Goal: Transaction & Acquisition: Obtain resource

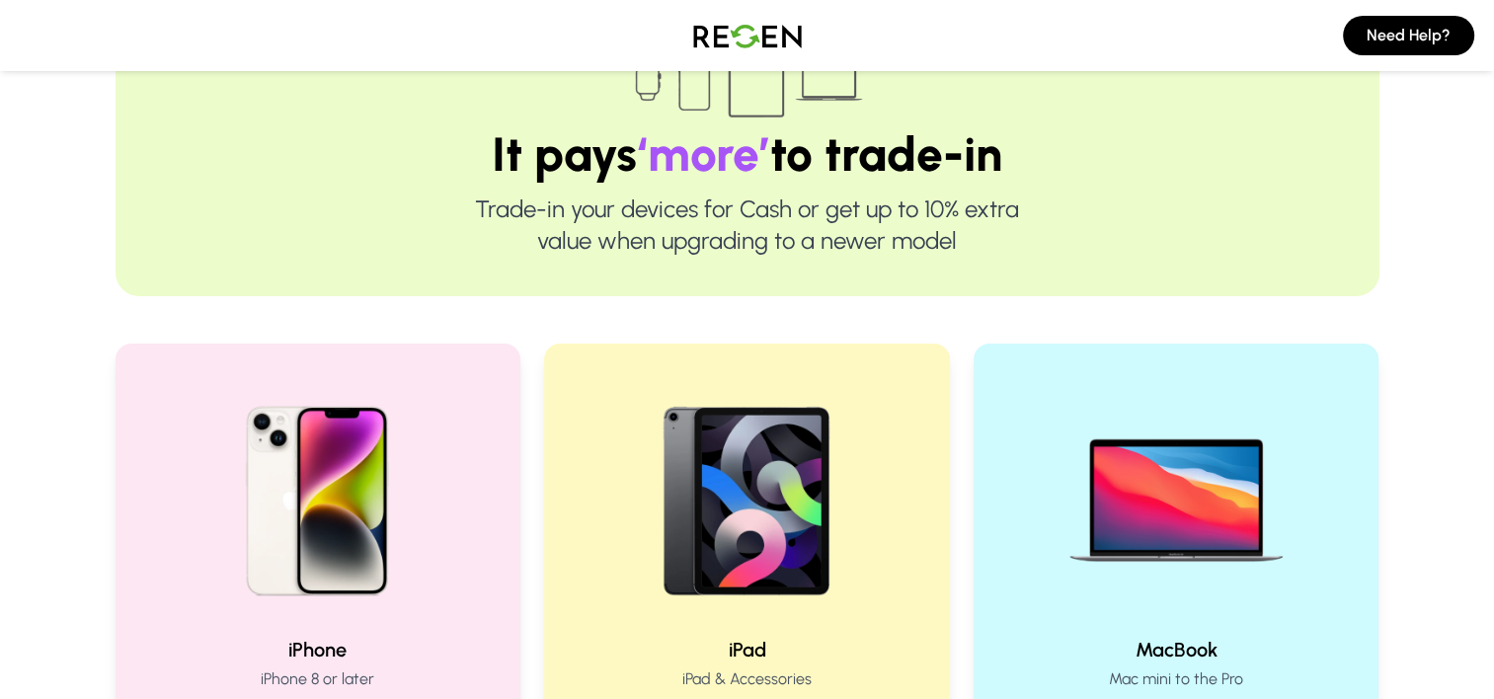
scroll to position [296, 0]
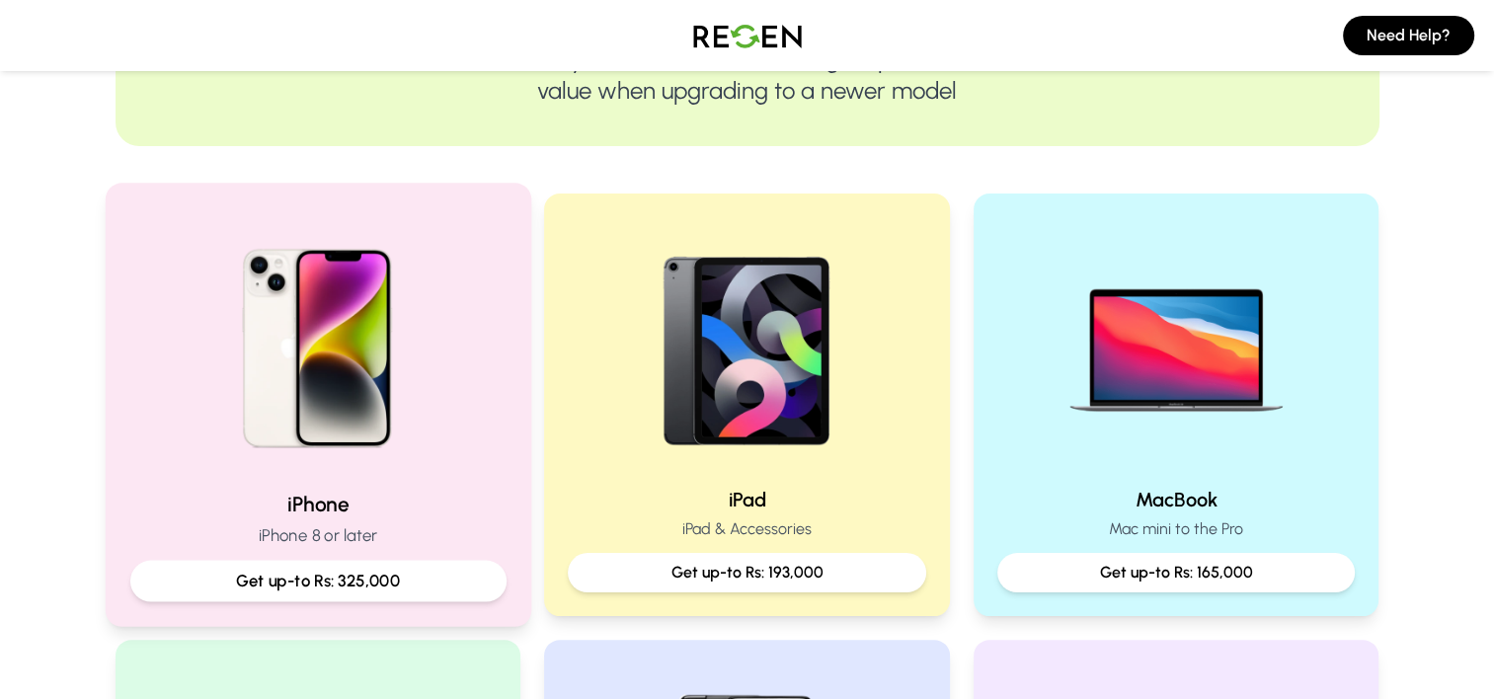
click at [366, 590] on p "Get up-to Rs: 325,000" at bounding box center [317, 581] width 343 height 25
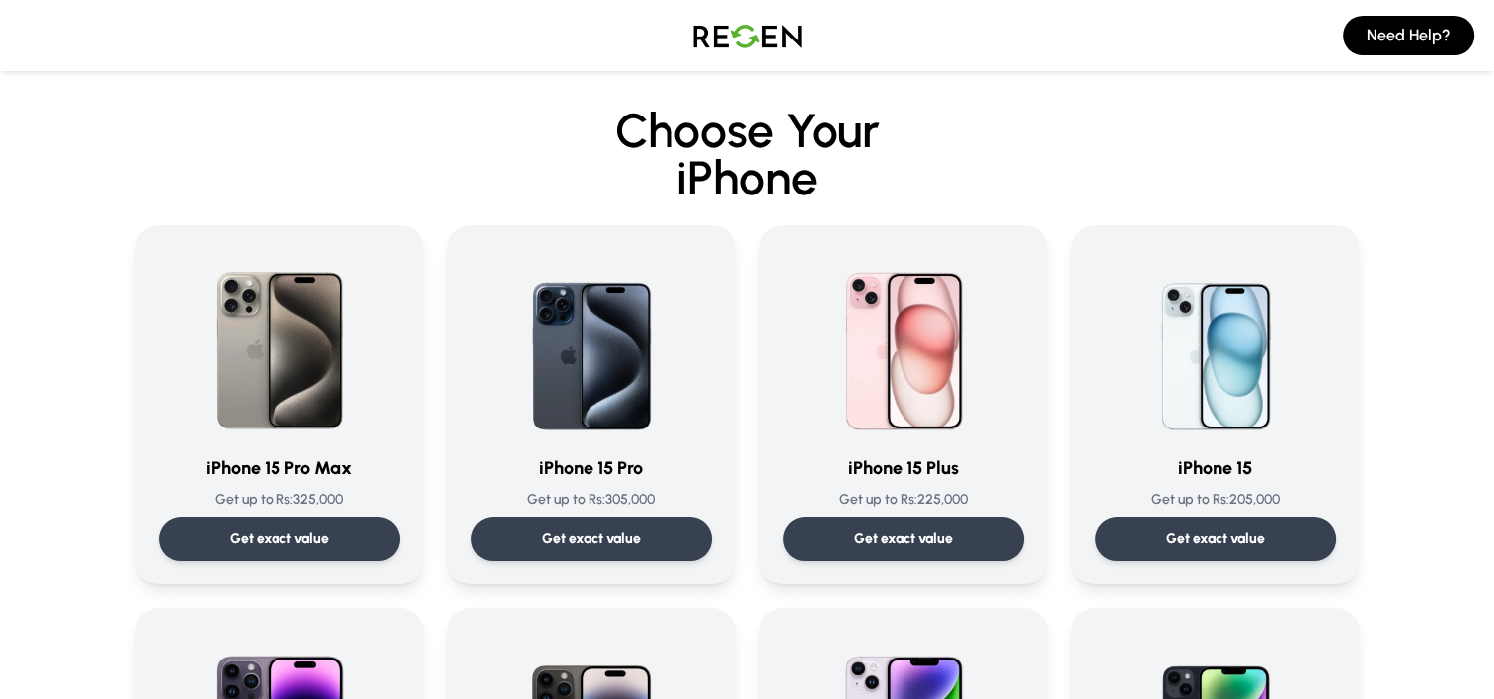
scroll to position [99, 0]
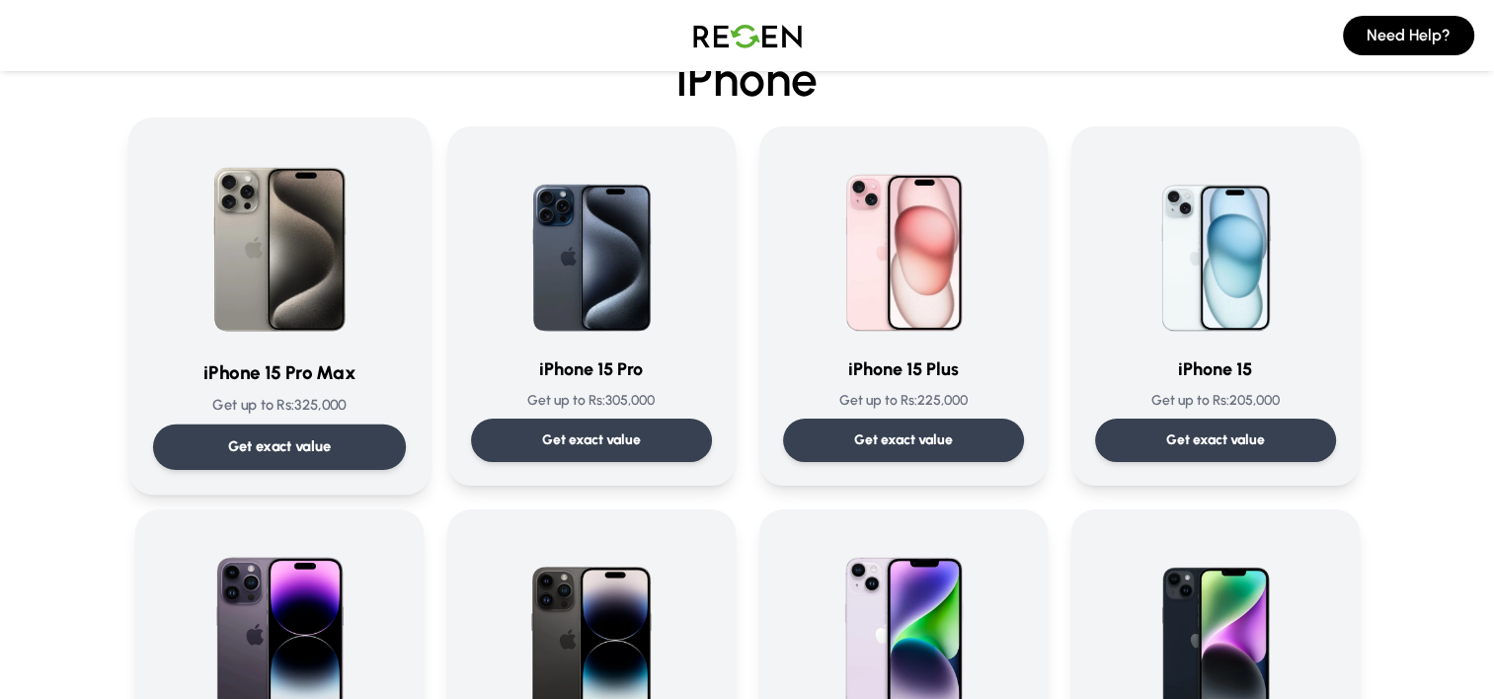
click at [320, 448] on p "Get exact value" at bounding box center [279, 446] width 104 height 21
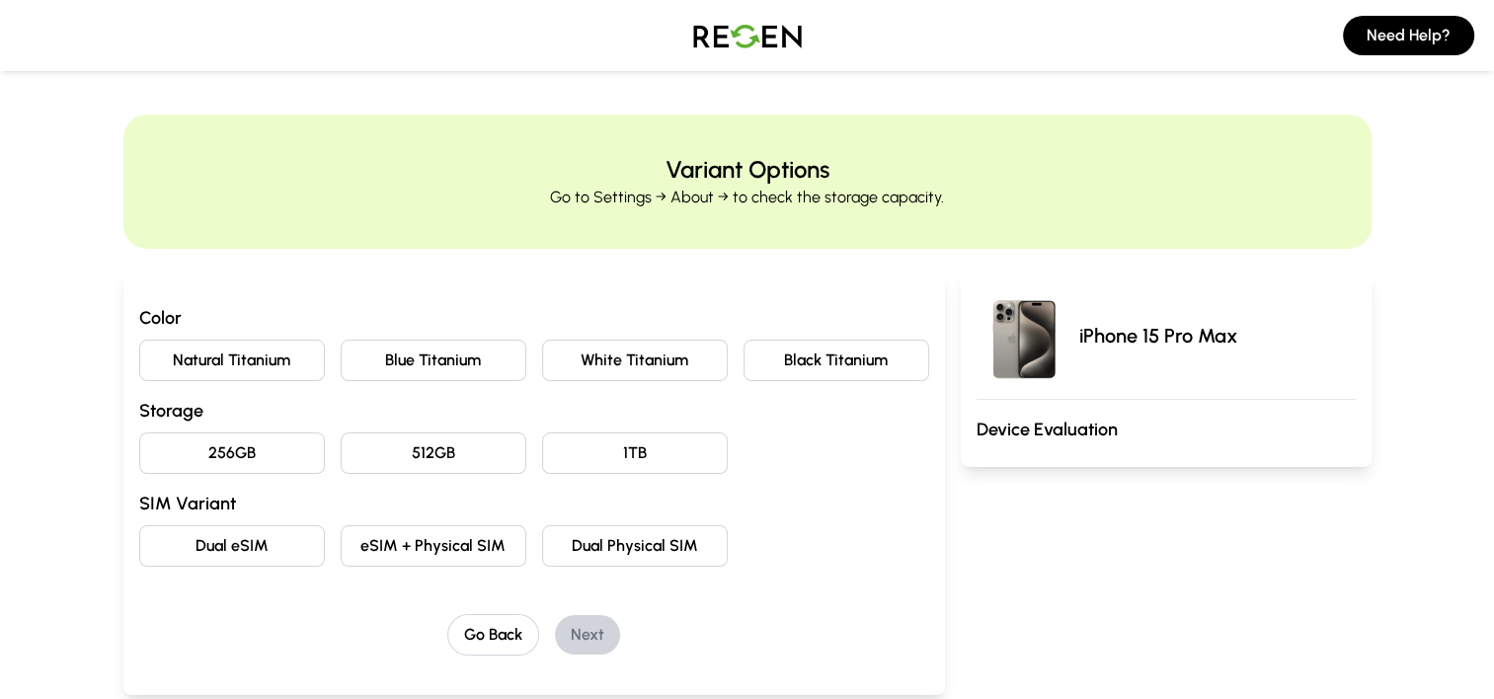
click at [211, 356] on button "Natural Titanium" at bounding box center [232, 360] width 186 height 41
click at [917, 365] on button "Black Titanium" at bounding box center [837, 360] width 186 height 41
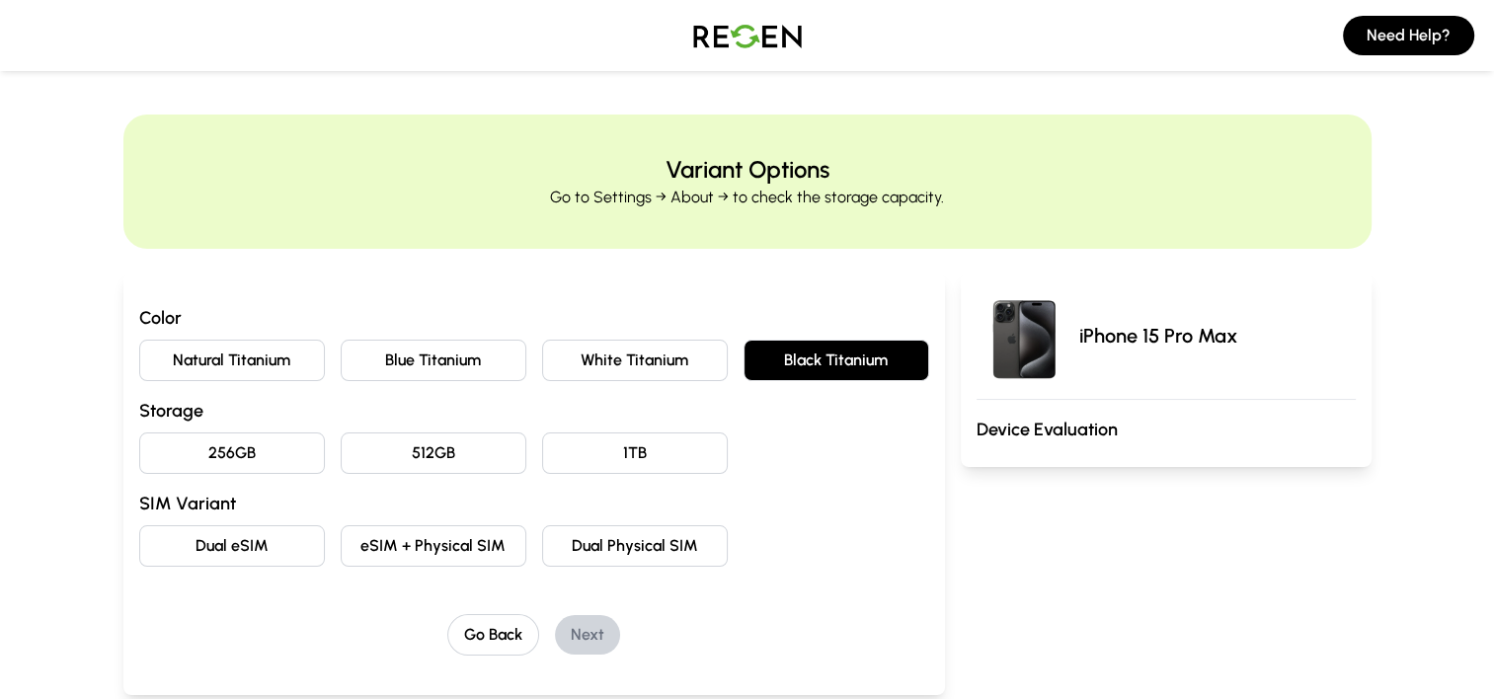
click at [272, 459] on button "256GB" at bounding box center [232, 453] width 186 height 41
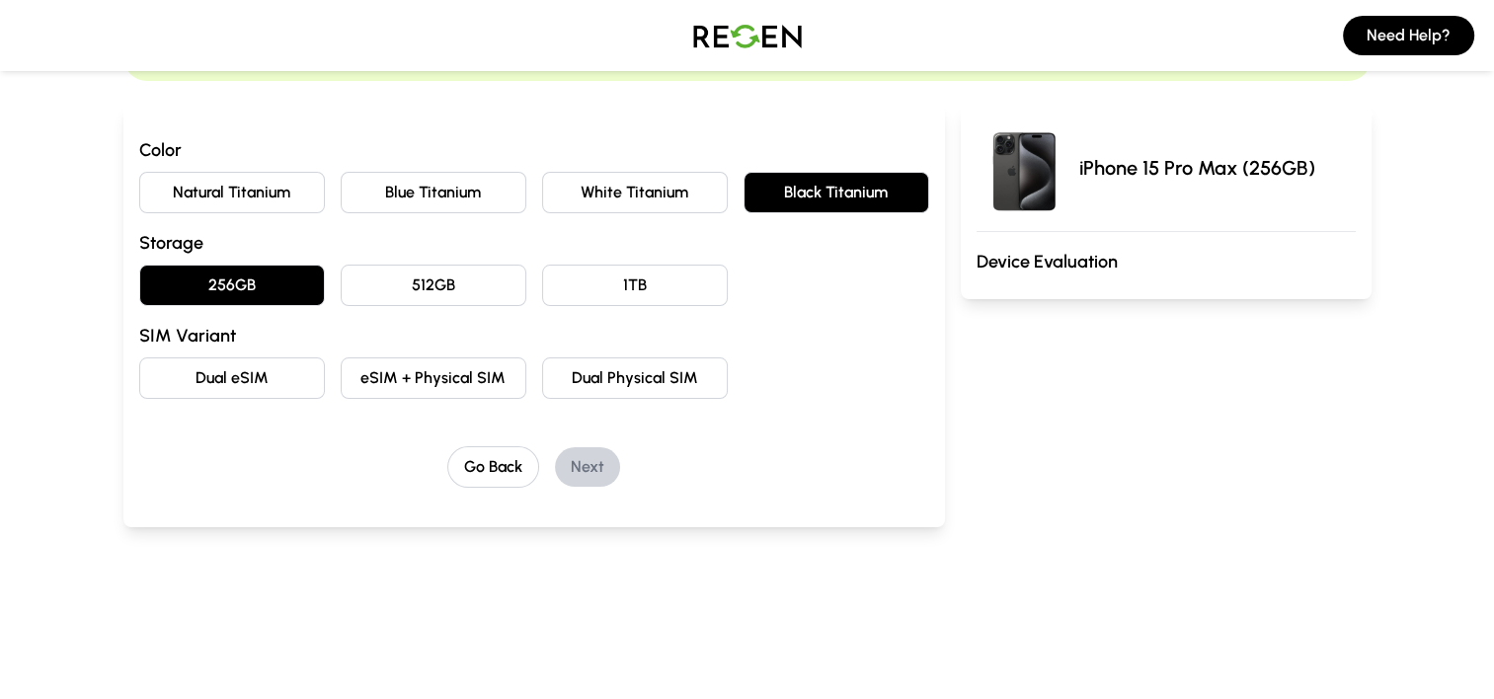
scroll to position [198, 0]
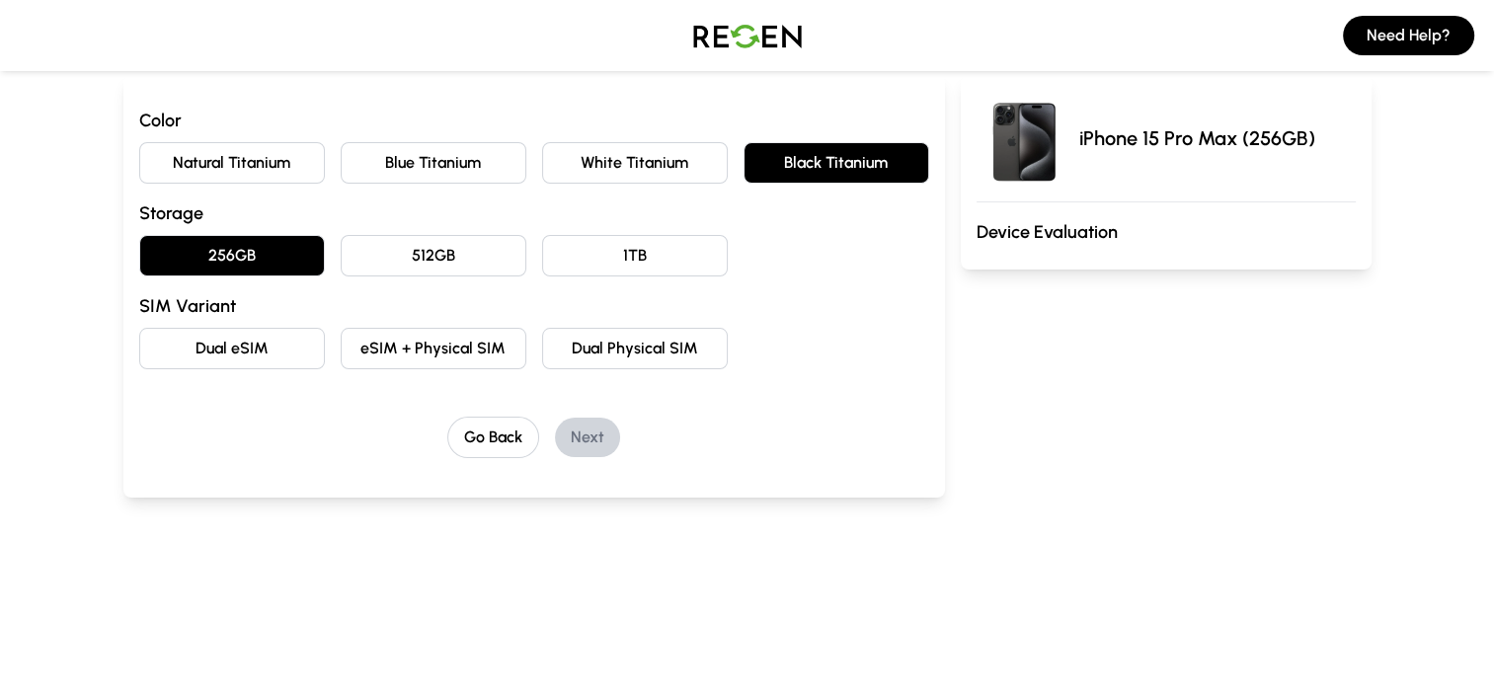
click at [260, 349] on button "Dual eSIM" at bounding box center [232, 348] width 186 height 41
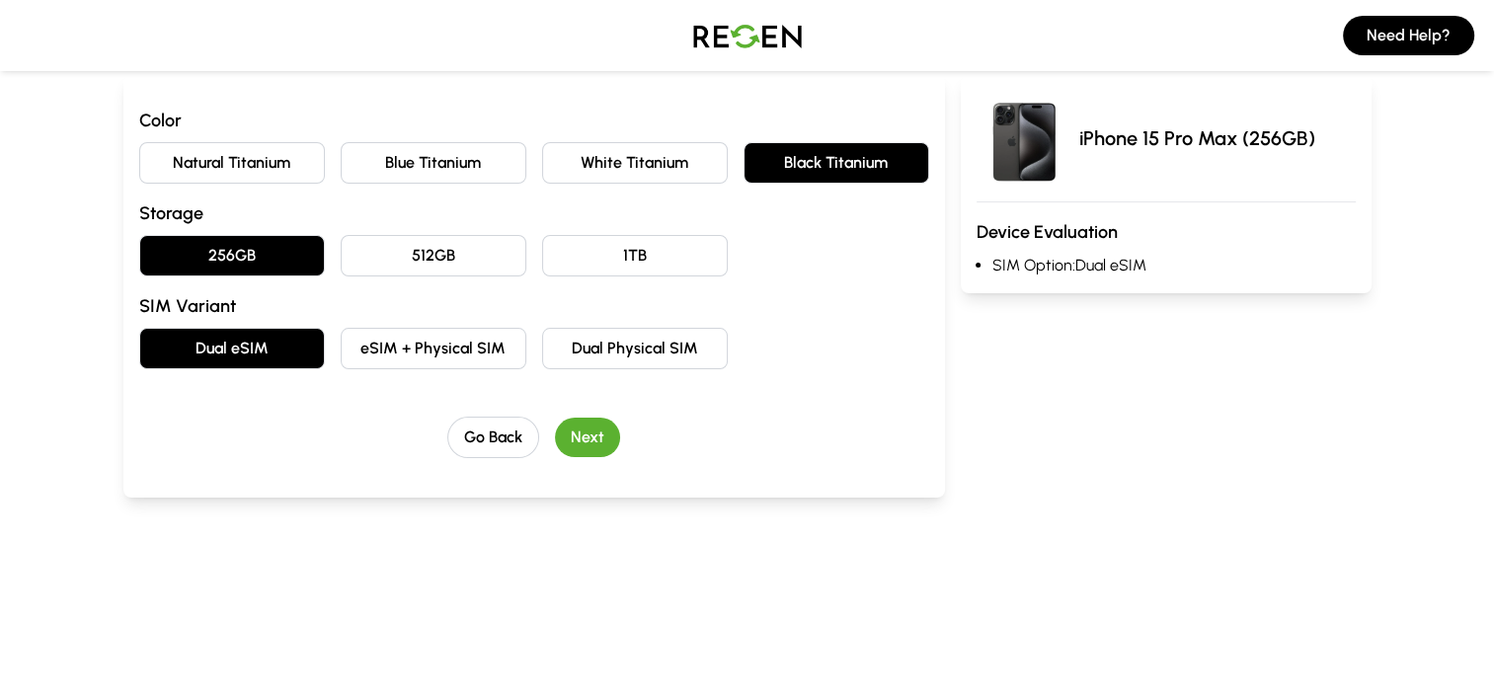
click at [685, 345] on button "Dual Physical SIM" at bounding box center [635, 348] width 186 height 41
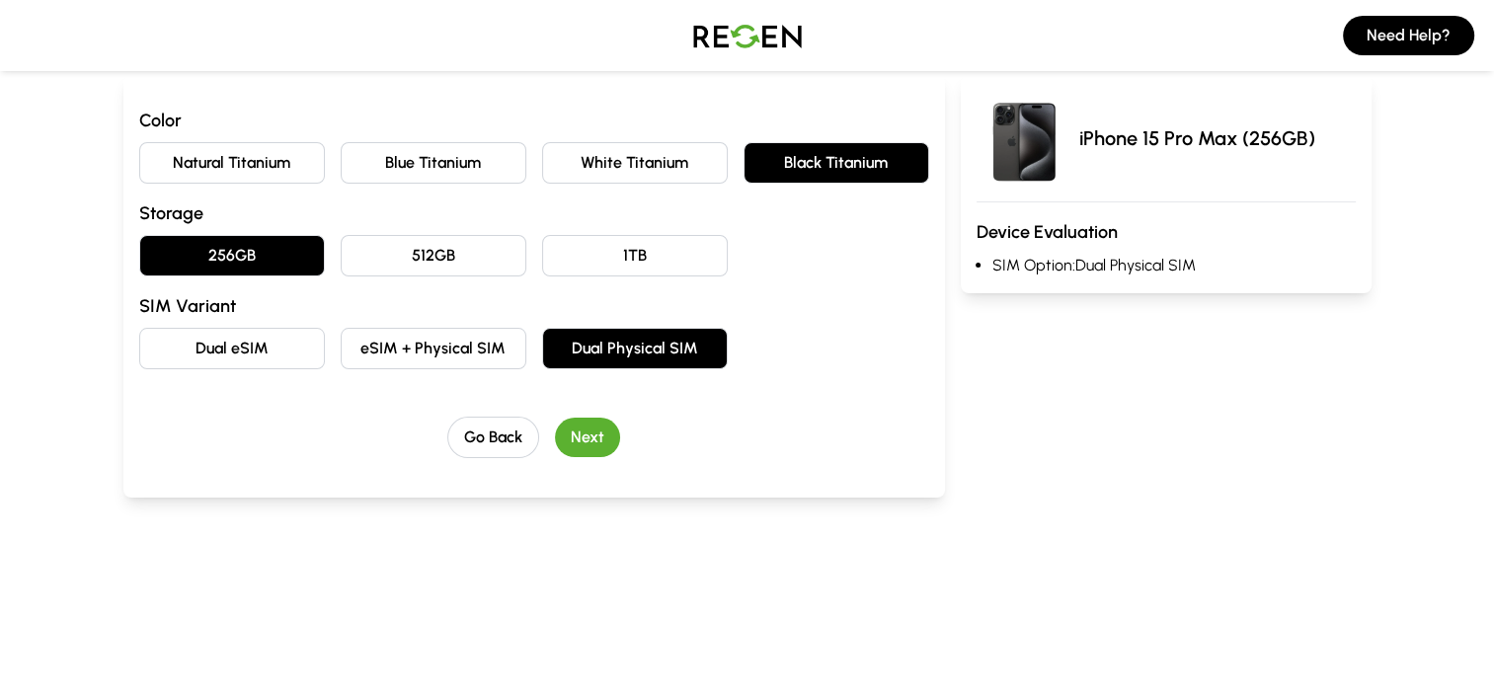
click at [444, 362] on button "eSIM + Physical SIM" at bounding box center [434, 348] width 186 height 41
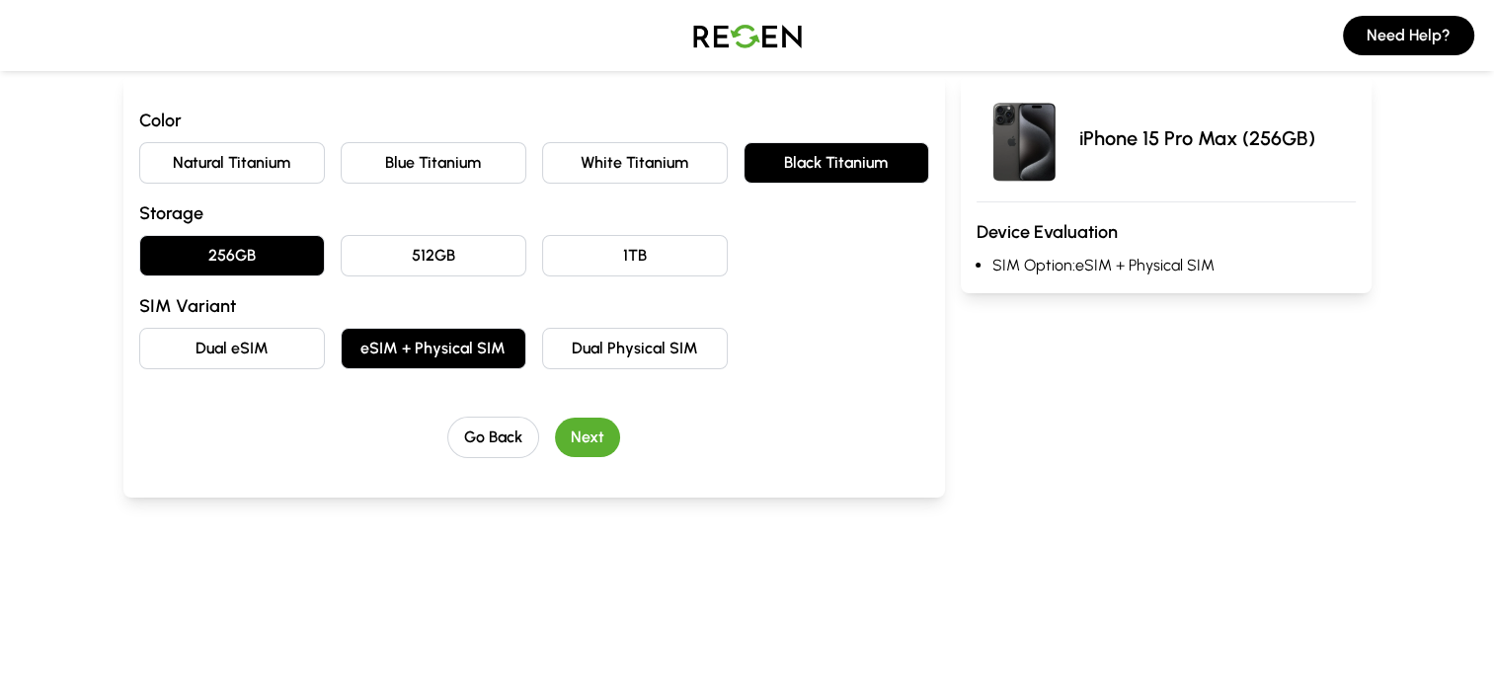
click at [577, 443] on button "Next" at bounding box center [587, 438] width 65 height 40
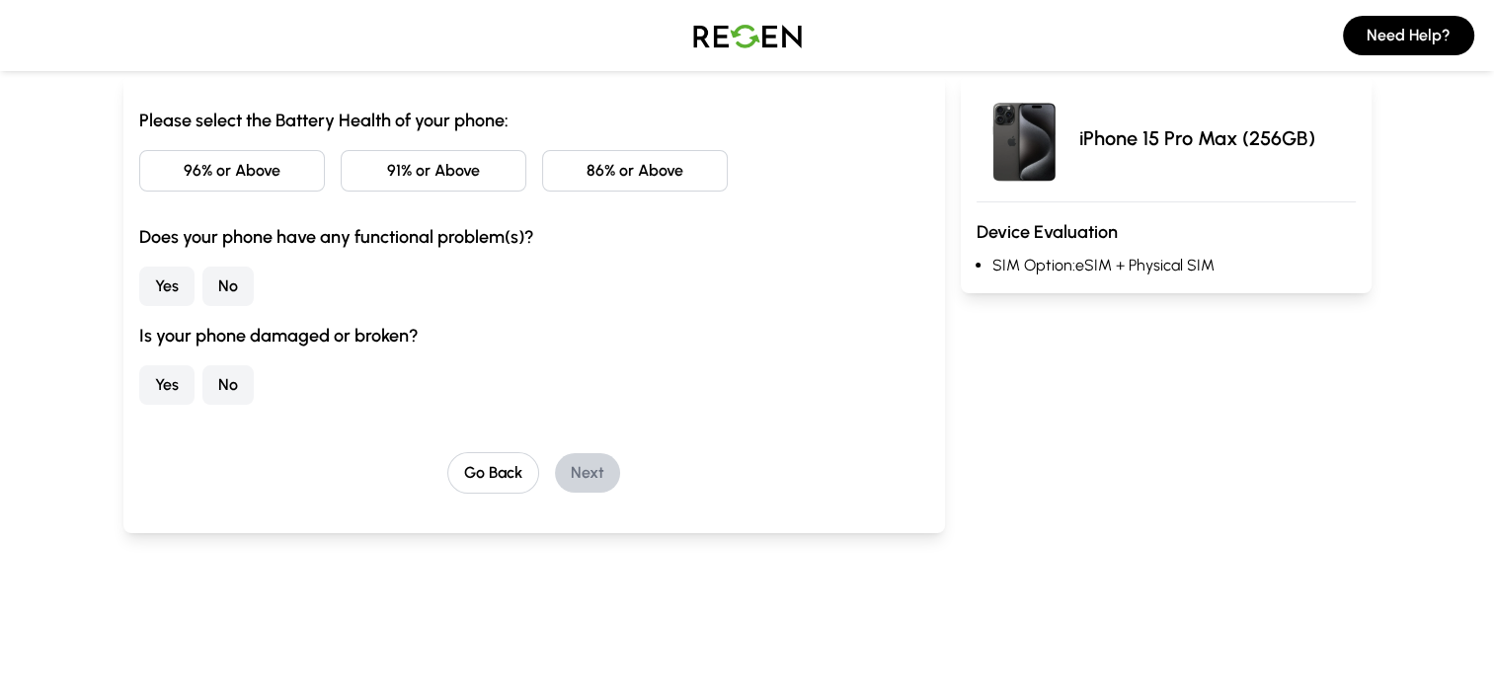
click at [454, 159] on button "91% or Above" at bounding box center [434, 170] width 186 height 41
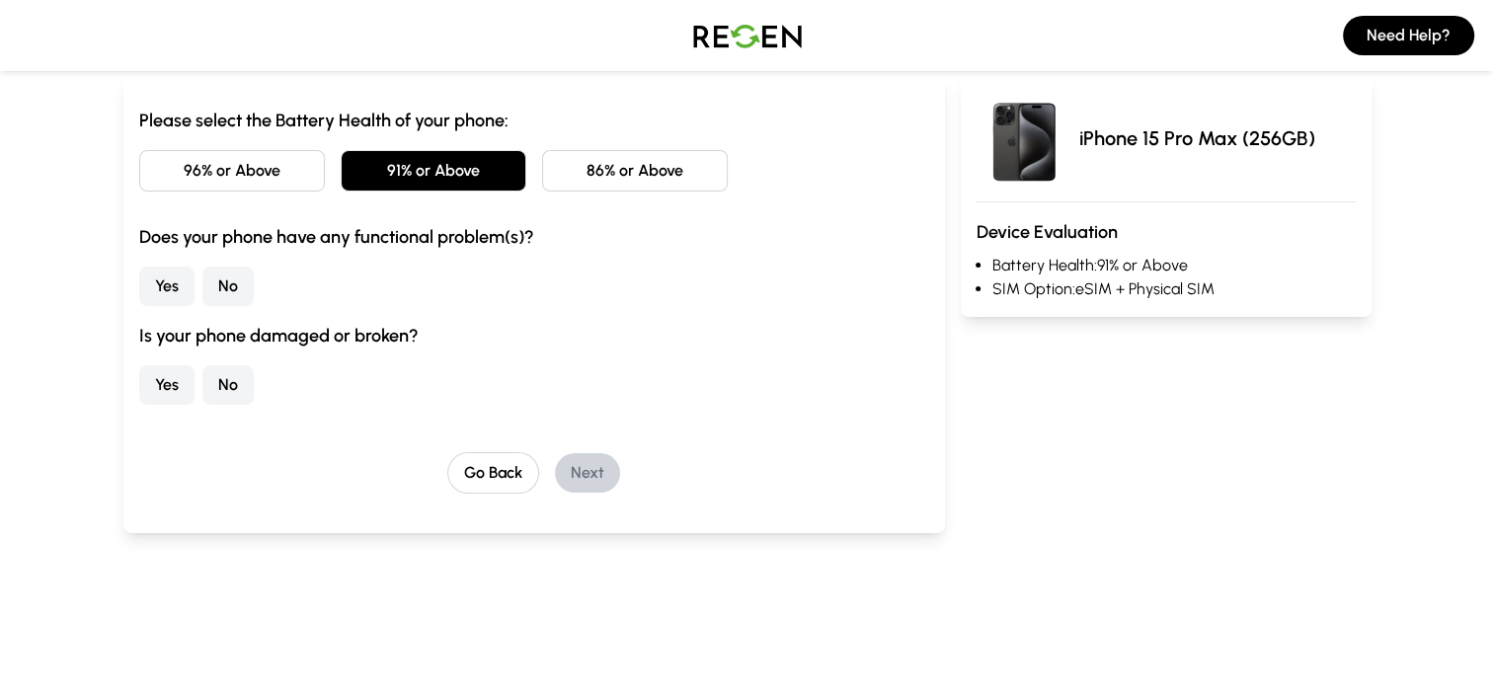
click at [622, 164] on button "86% or Above" at bounding box center [635, 170] width 186 height 41
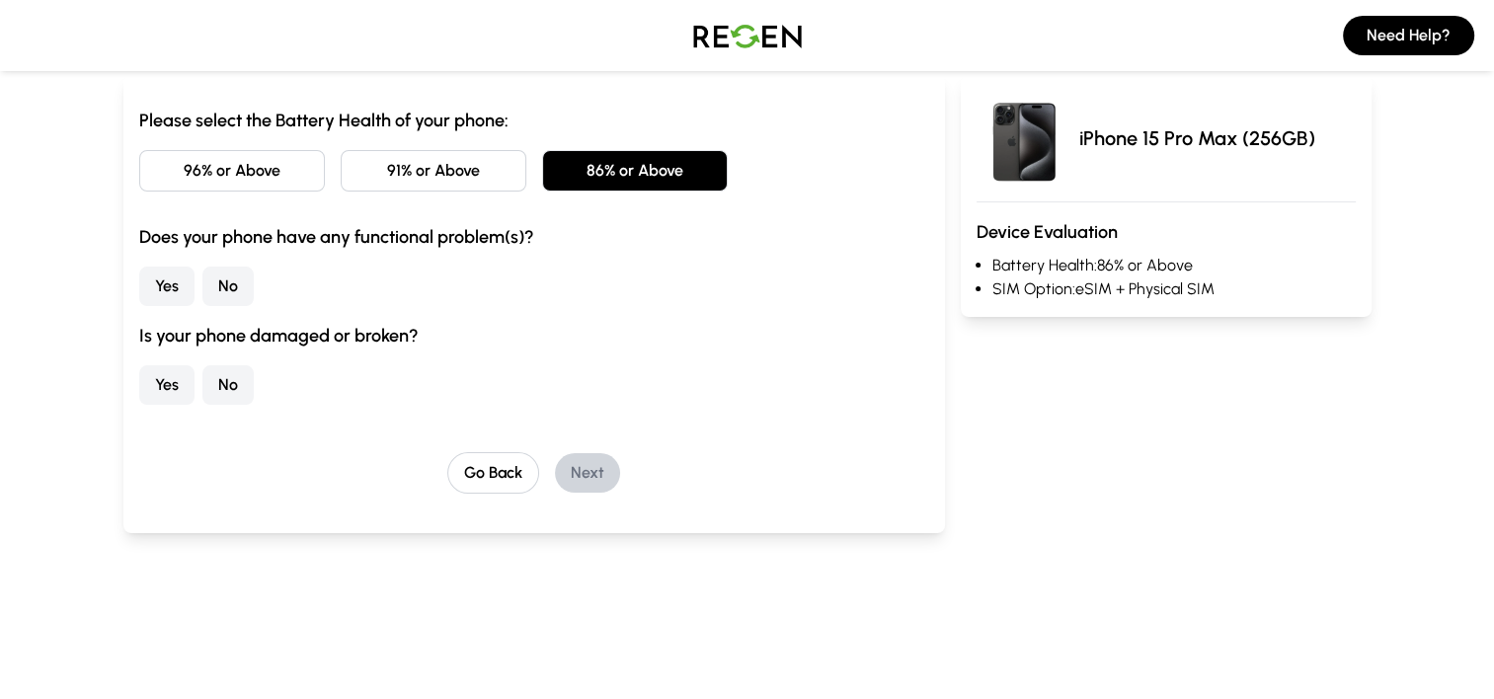
click at [202, 280] on button "No" at bounding box center [227, 287] width 51 height 40
click at [203, 400] on button "No" at bounding box center [227, 385] width 51 height 40
click at [610, 465] on button "Next" at bounding box center [587, 473] width 65 height 40
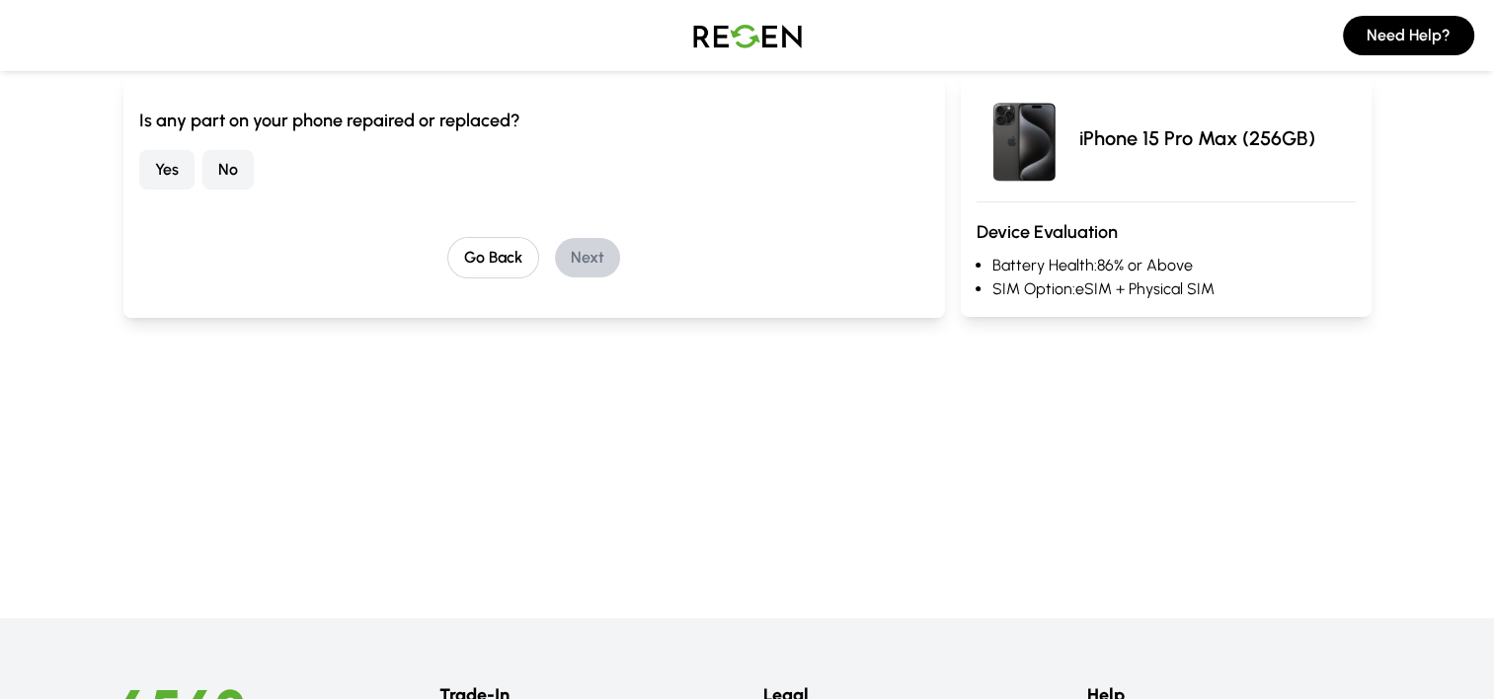
click at [198, 163] on div "Yes No" at bounding box center [534, 170] width 790 height 40
click at [213, 163] on button "No" at bounding box center [227, 170] width 51 height 40
click at [584, 252] on button "Next" at bounding box center [587, 258] width 65 height 40
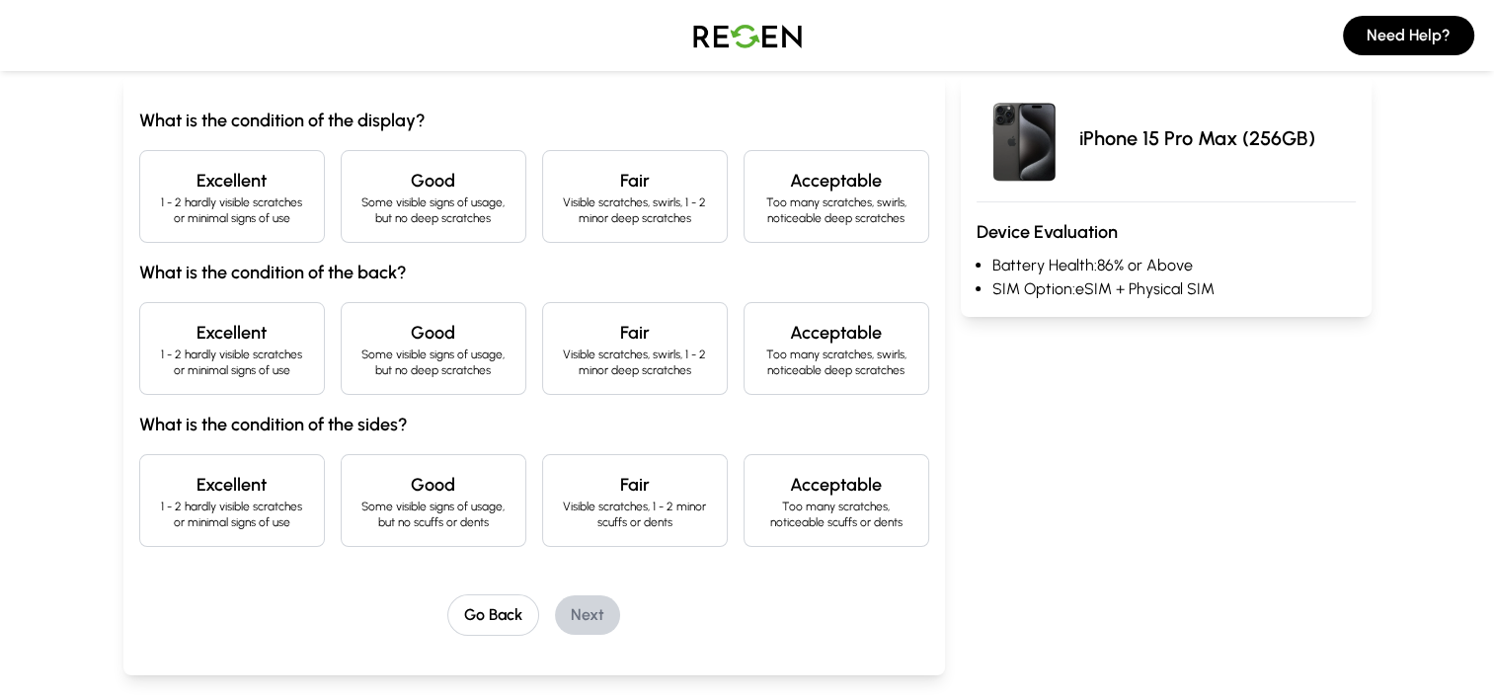
click at [190, 195] on p "1 - 2 hardly visible scratches or minimal signs of use" at bounding box center [232, 211] width 152 height 32
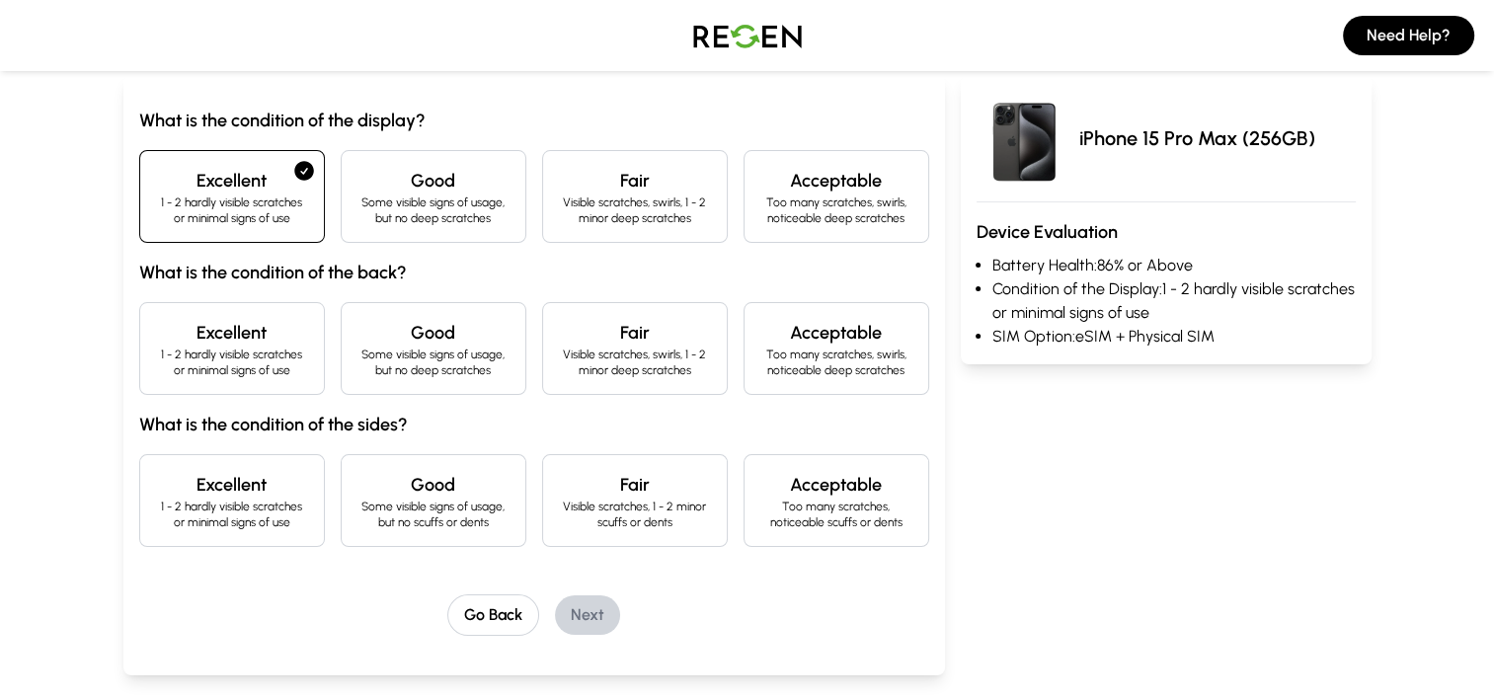
click at [268, 317] on div "Excellent 1 - 2 hardly visible scratches or minimal signs of use" at bounding box center [232, 348] width 186 height 93
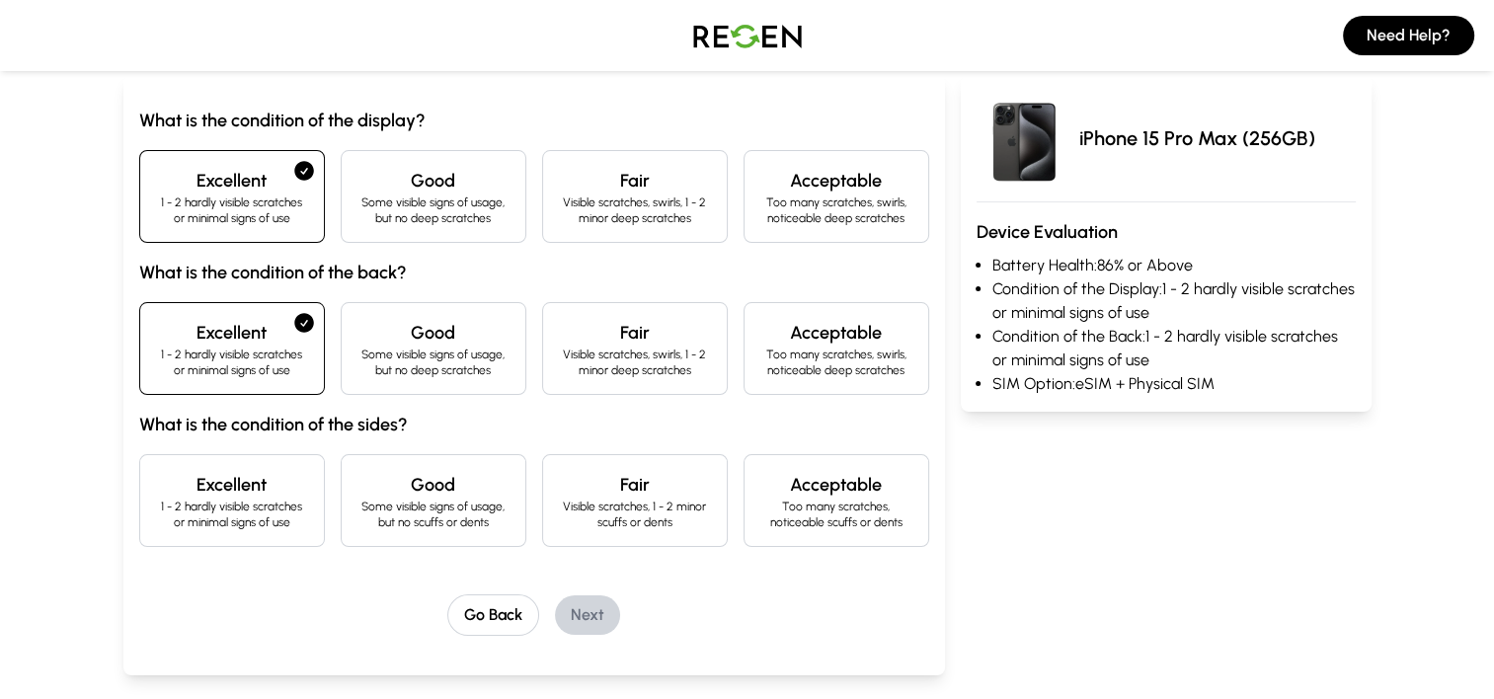
click at [269, 499] on p "1 - 2 hardly visible scratches or minimal signs of use" at bounding box center [232, 515] width 152 height 32
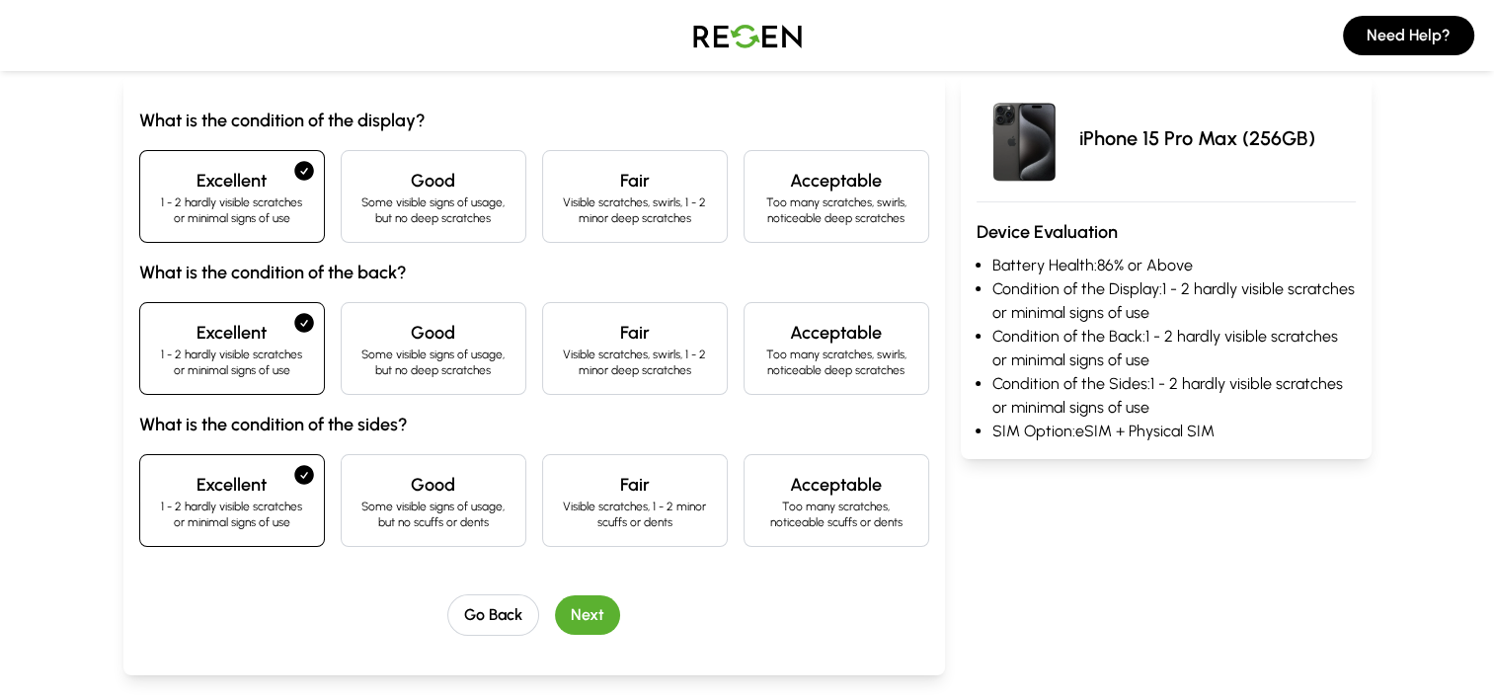
click at [588, 615] on button "Next" at bounding box center [587, 615] width 65 height 40
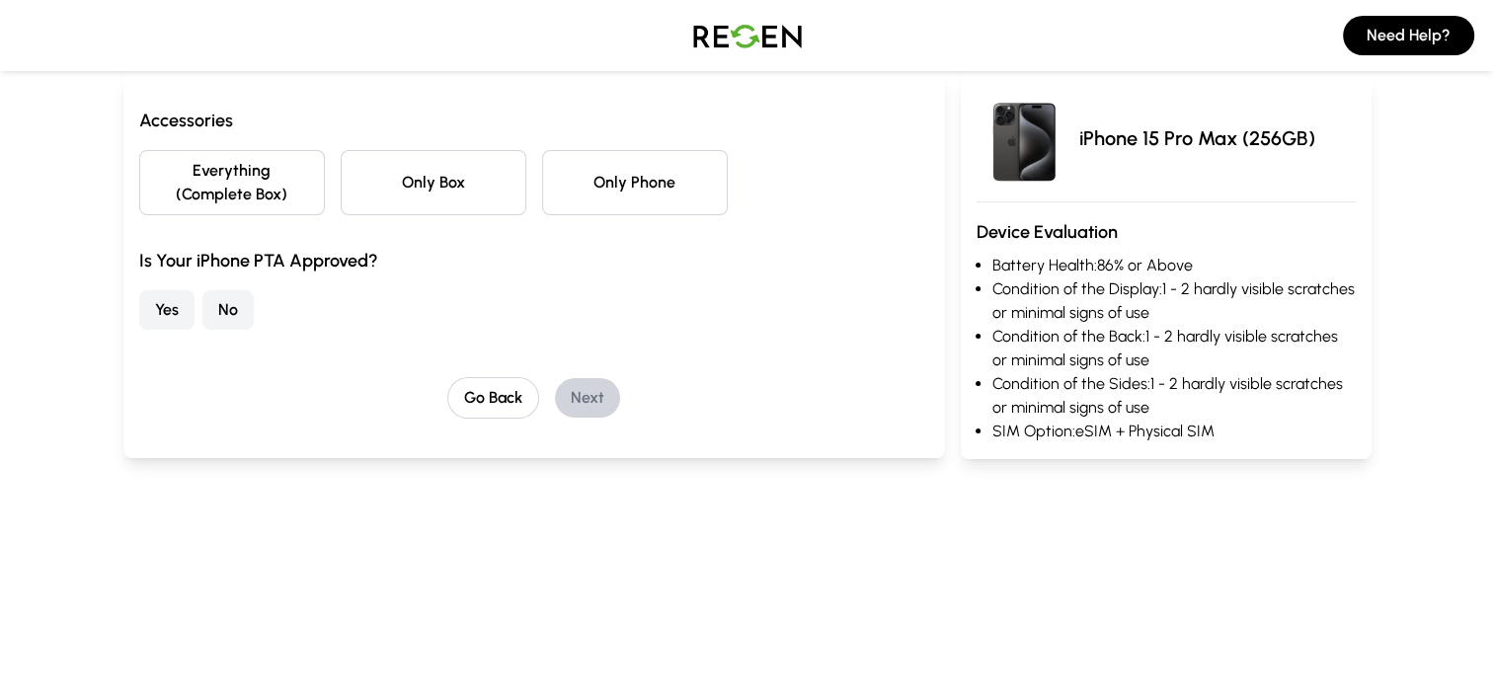
click at [228, 194] on button "Everything (Complete Box)" at bounding box center [232, 182] width 186 height 65
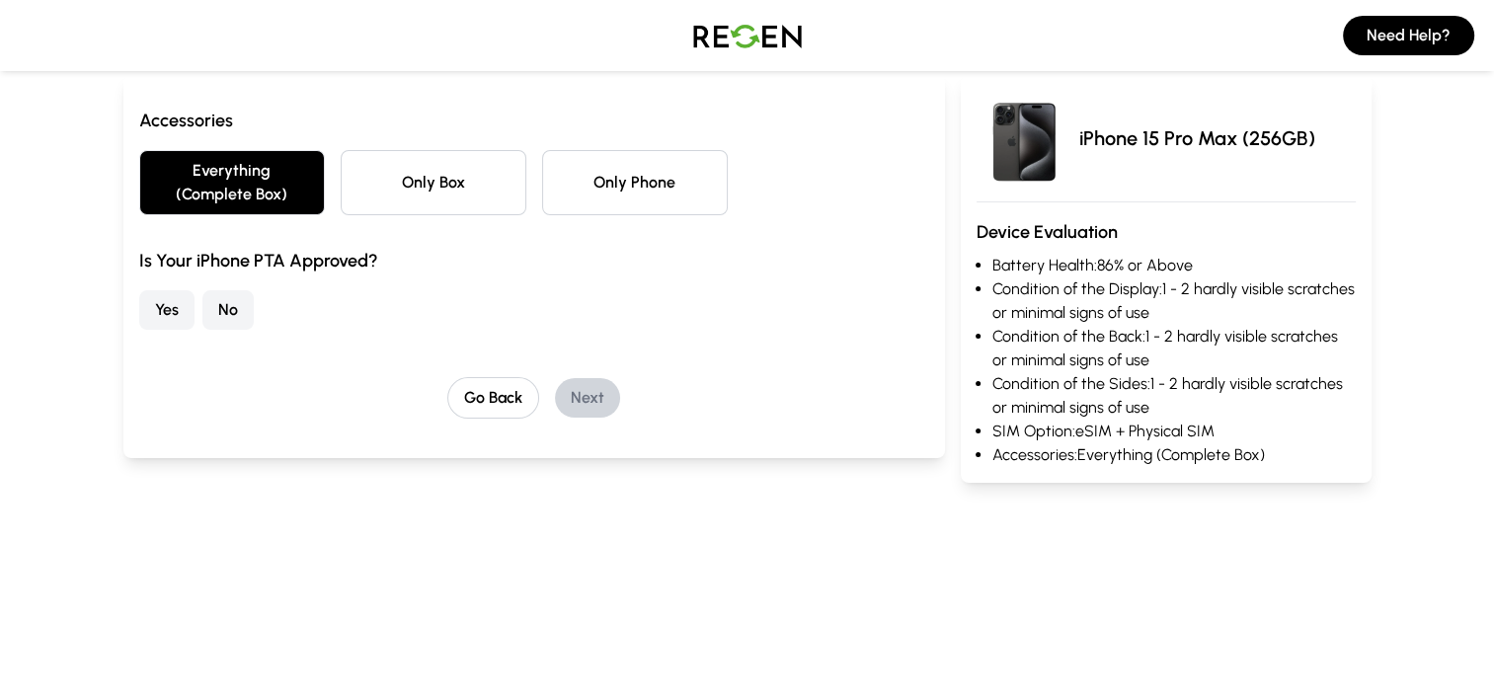
click at [207, 307] on button "No" at bounding box center [227, 310] width 51 height 40
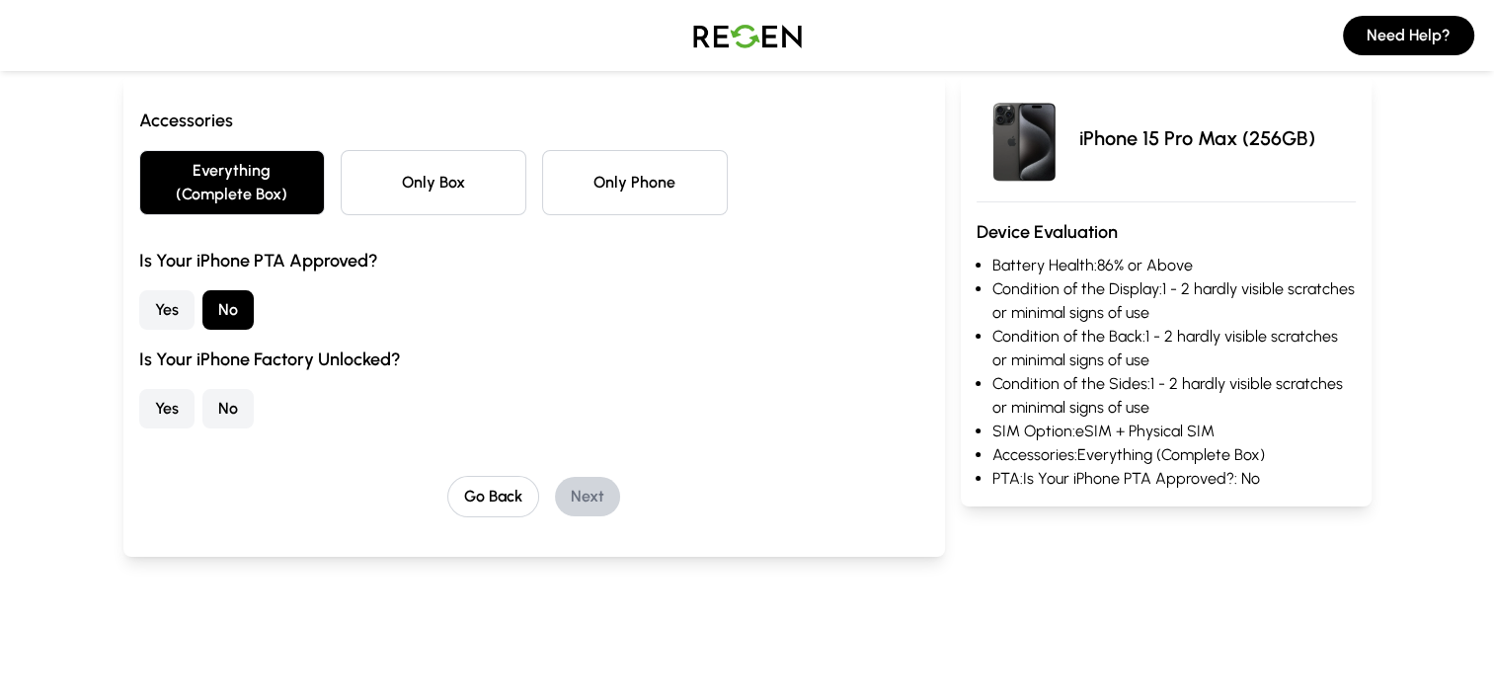
click at [182, 403] on button "Yes" at bounding box center [166, 409] width 55 height 40
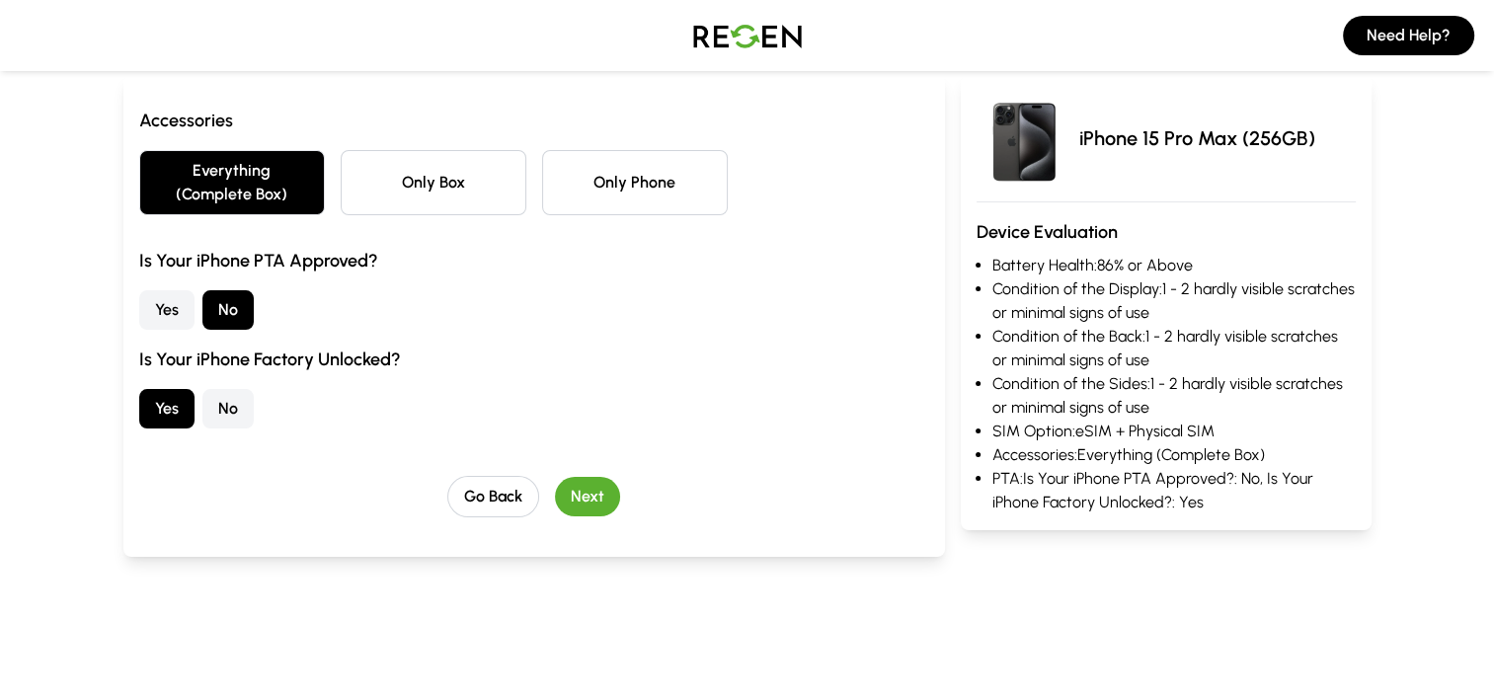
click at [589, 500] on button "Next" at bounding box center [587, 497] width 65 height 40
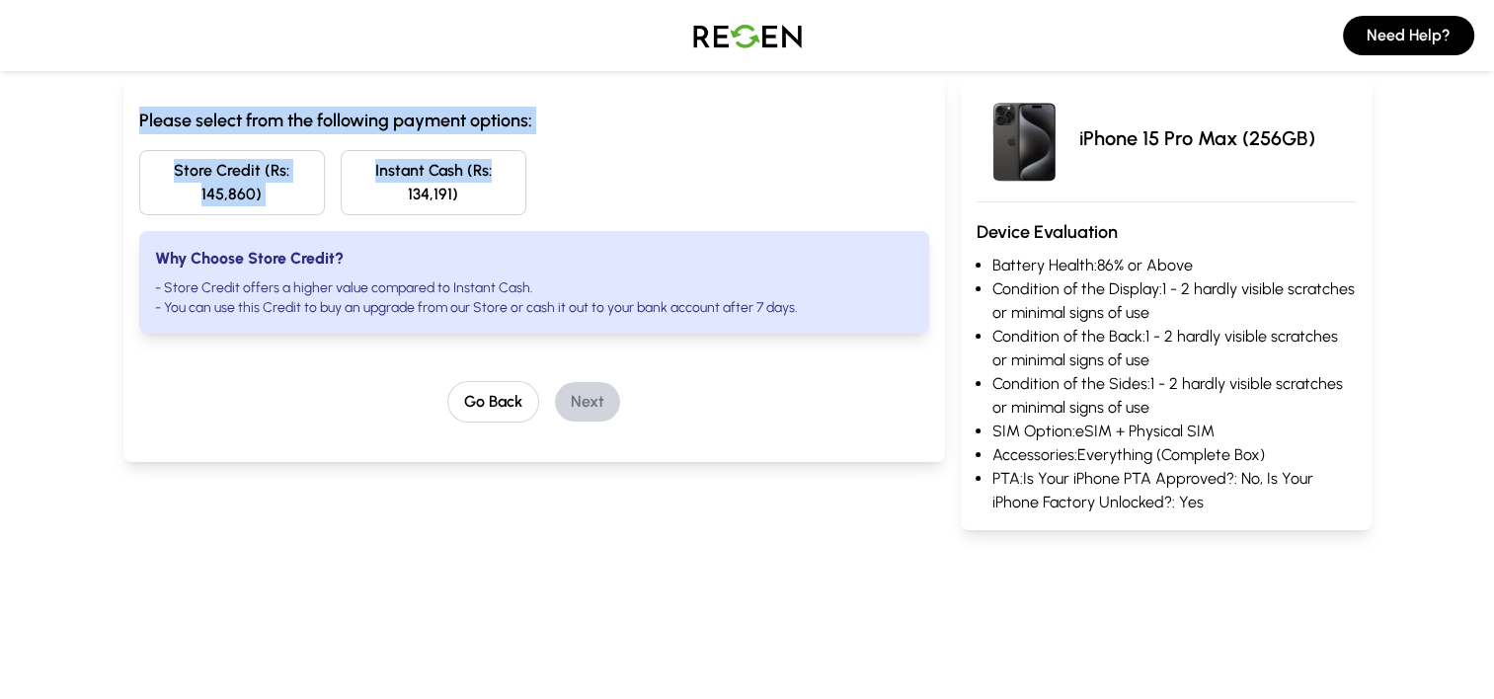
drag, startPoint x: 144, startPoint y: 117, endPoint x: 569, endPoint y: 138, distance: 425.2
click at [569, 138] on div "Please select from the following payment options: Store Credit (Rs: 145,860) In…" at bounding box center [534, 268] width 822 height 387
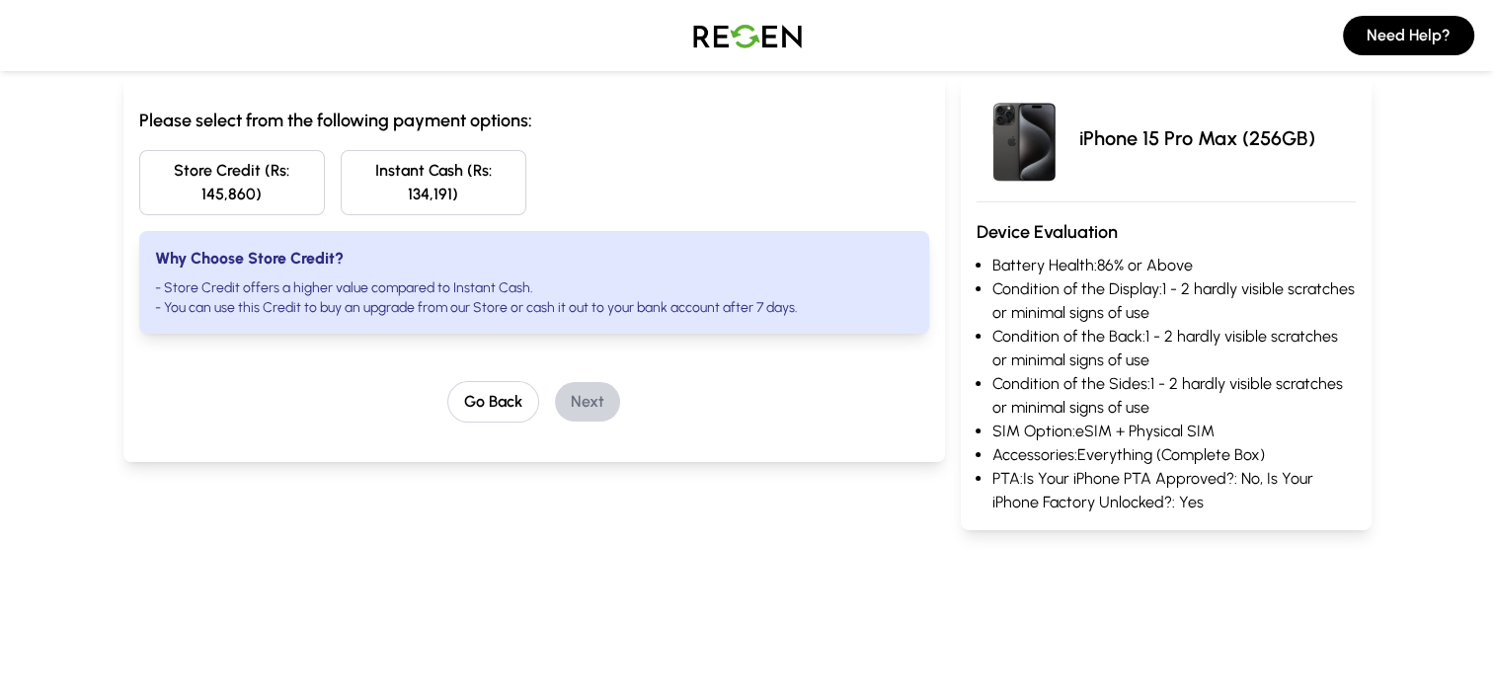
drag, startPoint x: 569, startPoint y: 138, endPoint x: 592, endPoint y: 280, distance: 144.0
click at [592, 280] on li "- Store Credit offers a higher value compared to Instant Cash." at bounding box center [534, 288] width 758 height 20
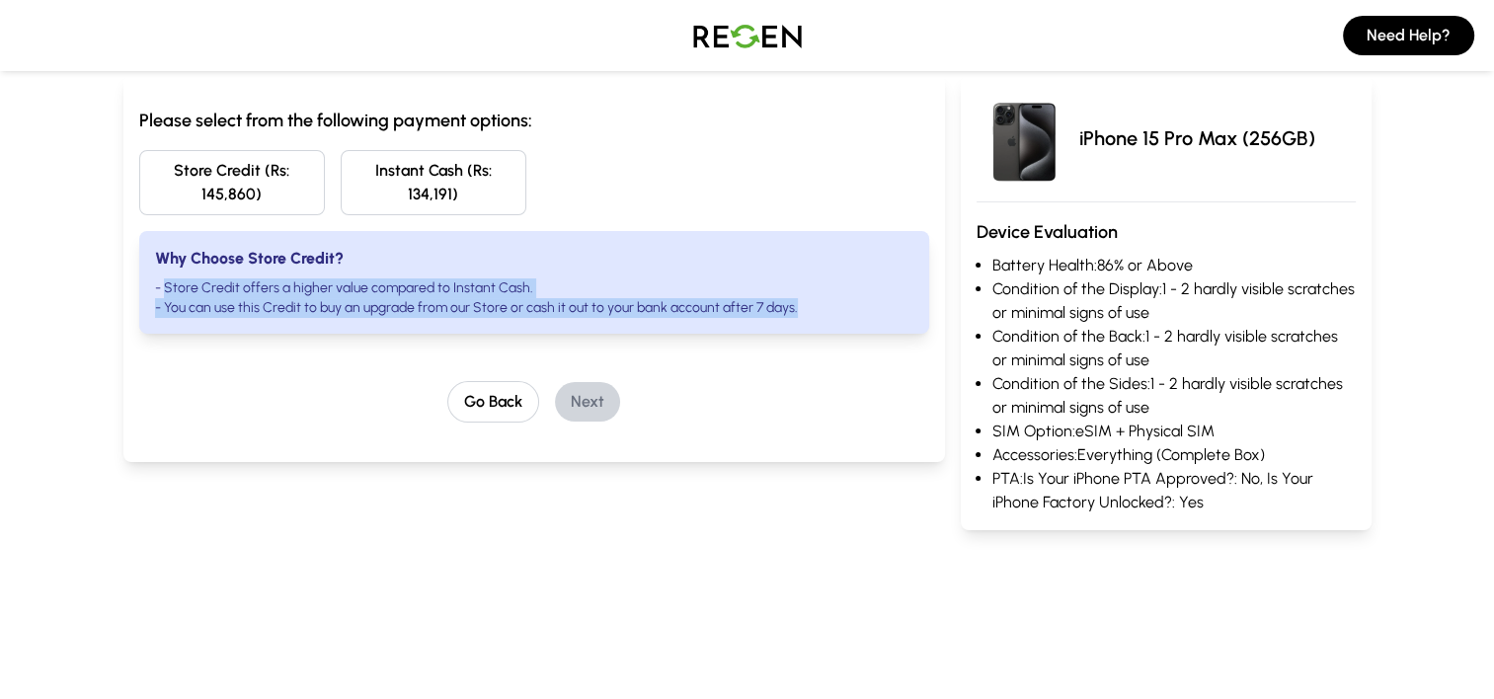
drag, startPoint x: 164, startPoint y: 292, endPoint x: 836, endPoint y: 304, distance: 672.6
click at [836, 304] on ul "- Store Credit offers a higher value compared to Instant Cash. - You can use th…" at bounding box center [534, 298] width 758 height 40
click at [179, 192] on button "Store Credit (Rs: 145,860)" at bounding box center [232, 182] width 186 height 65
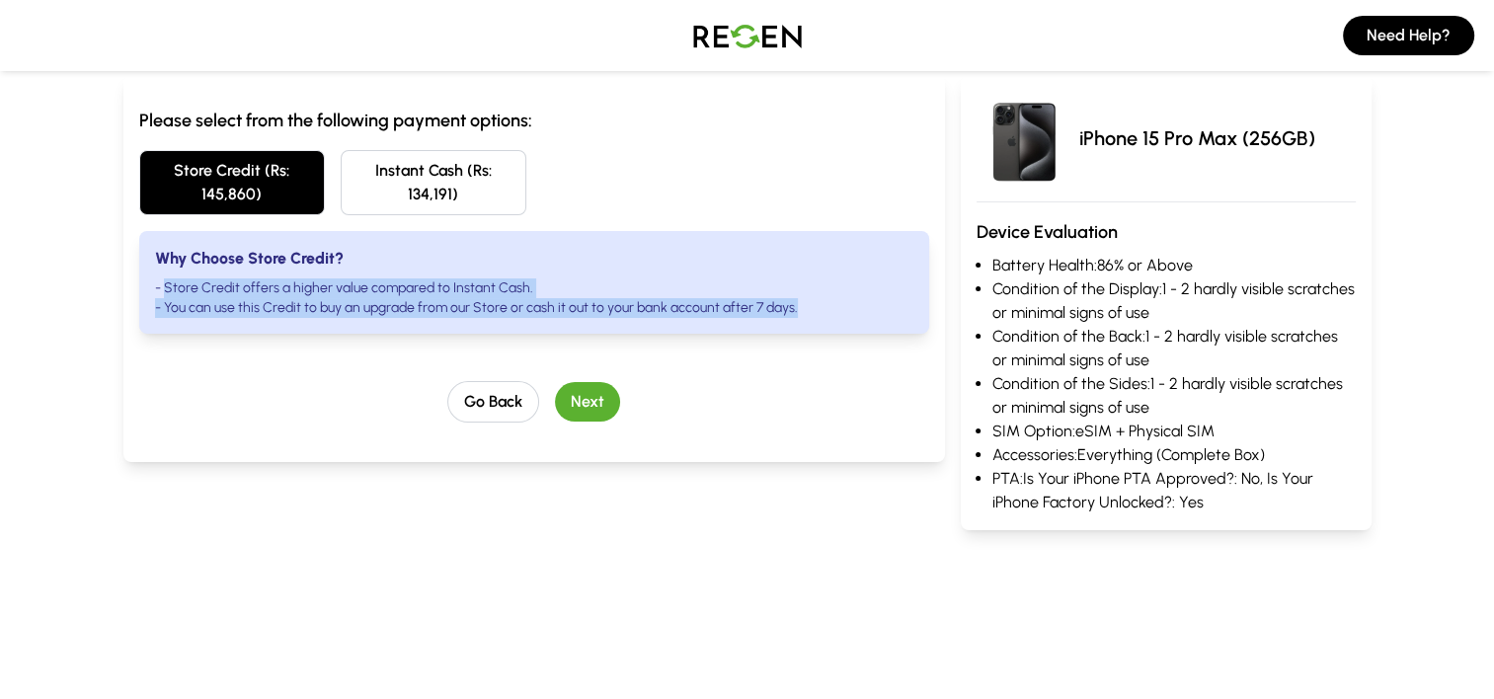
click at [846, 332] on div "Why Choose Store Credit? - Store Credit offers a higher value compared to Insta…" at bounding box center [534, 282] width 790 height 103
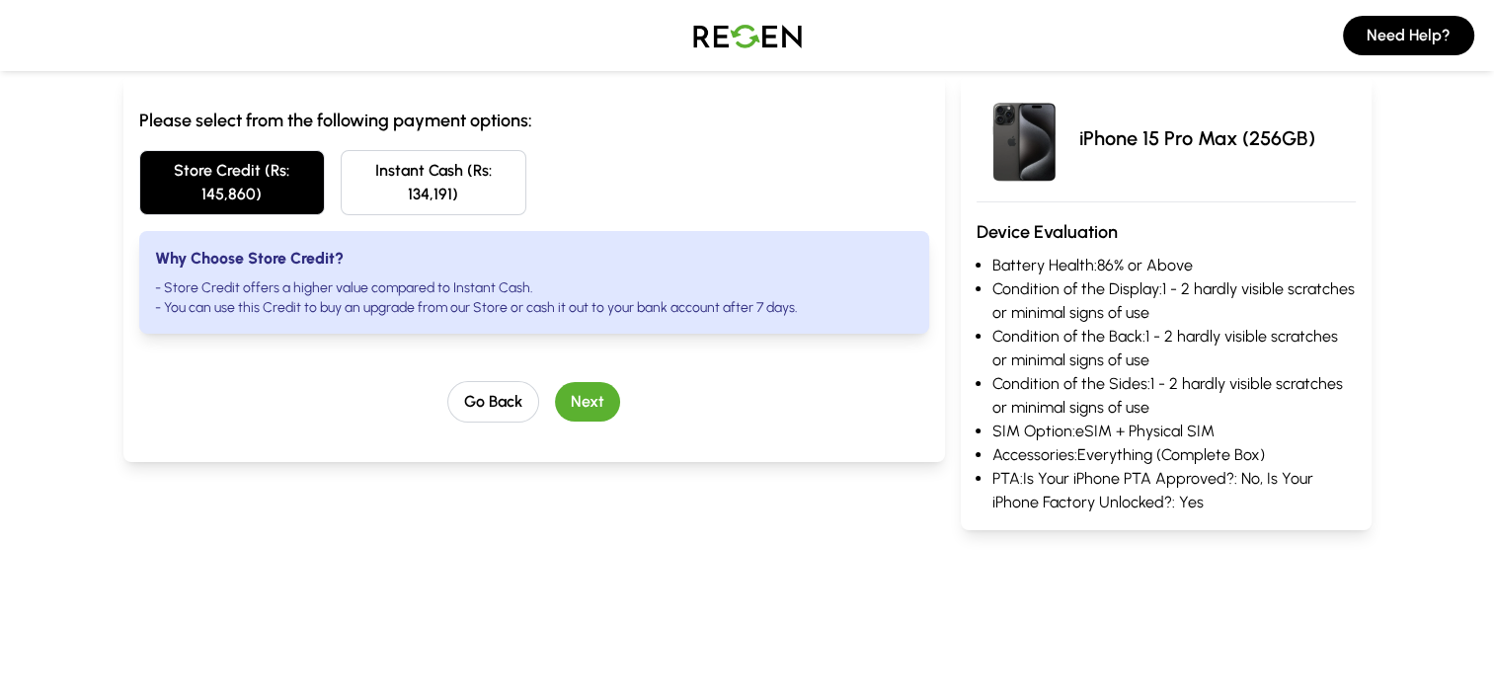
click at [604, 415] on button "Next" at bounding box center [587, 402] width 65 height 40
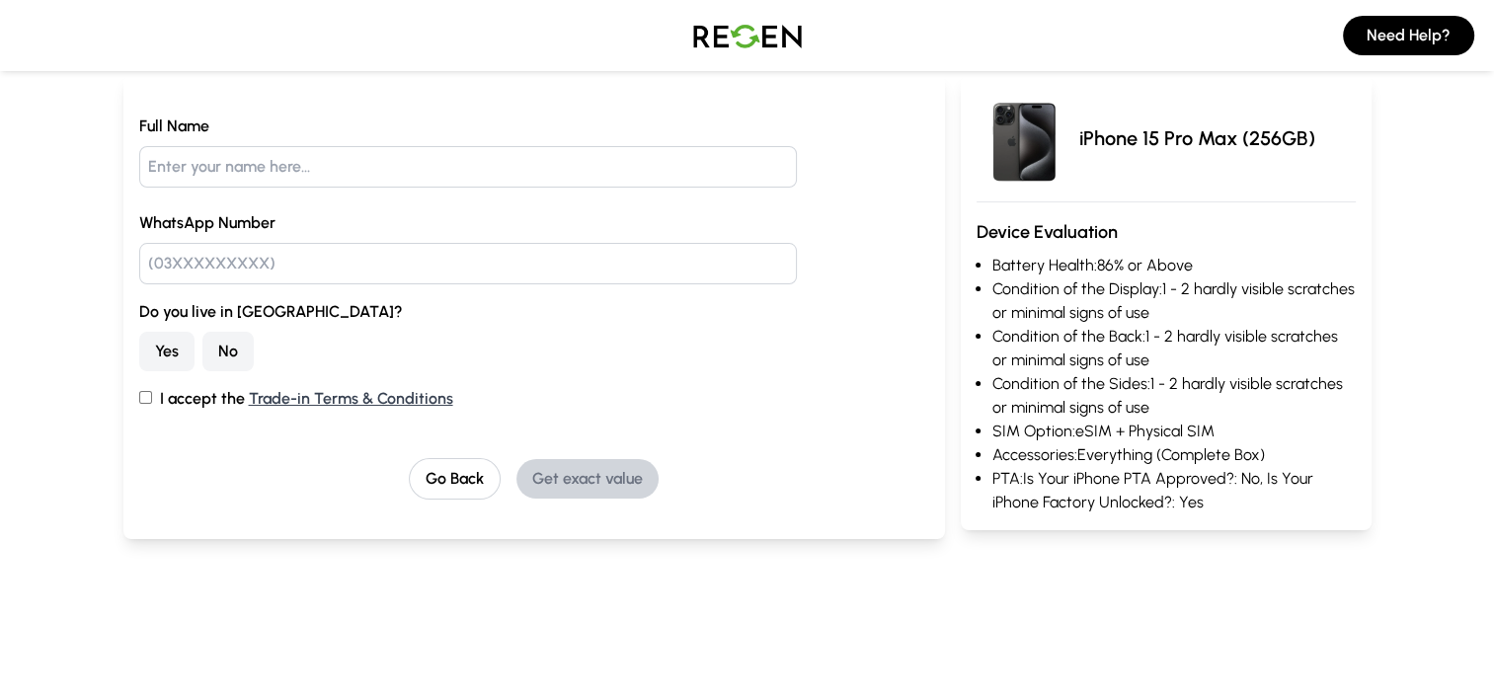
scroll to position [99, 0]
